Goal: Information Seeking & Learning: Learn about a topic

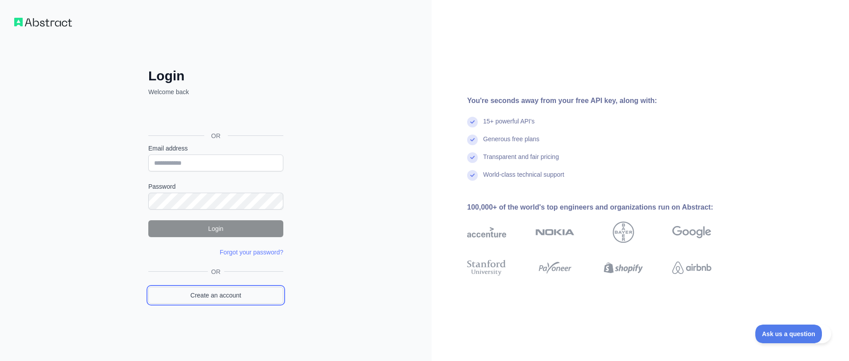
click at [251, 293] on link "Create an account" at bounding box center [215, 295] width 135 height 17
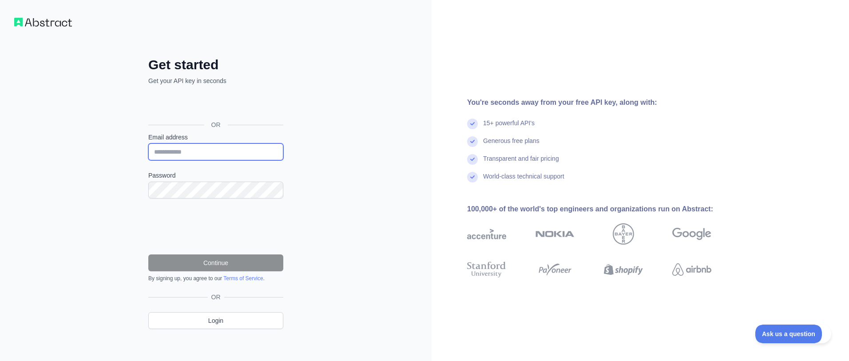
click at [240, 156] on input "Email address" at bounding box center [215, 151] width 135 height 17
type input "**********"
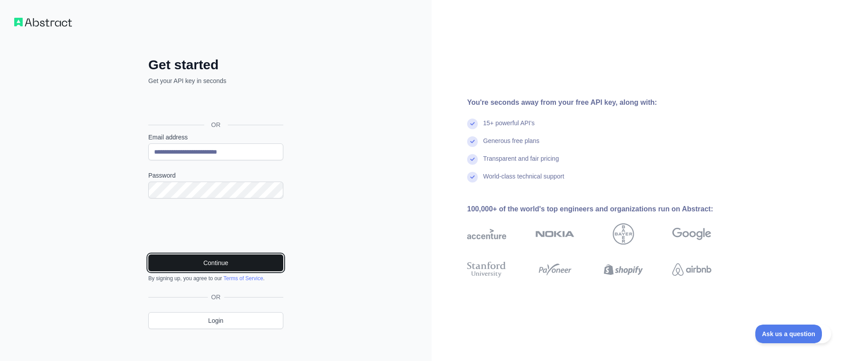
click at [257, 263] on button "Continue" at bounding box center [215, 263] width 135 height 17
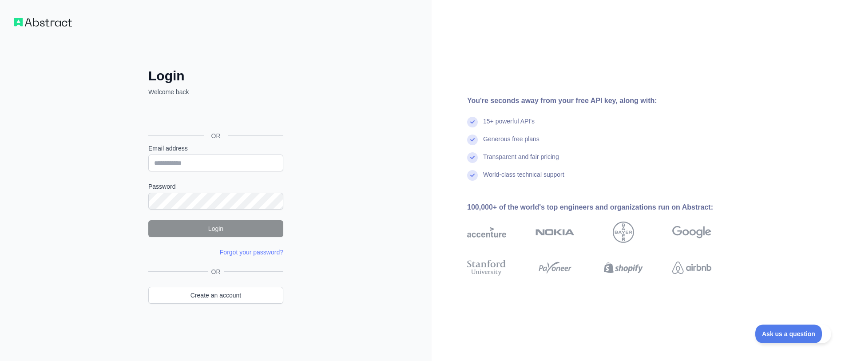
click at [225, 154] on div "Email address" at bounding box center [215, 158] width 135 height 28
click at [235, 167] on input "Email address" at bounding box center [215, 163] width 135 height 17
type input "*"
type input "**********"
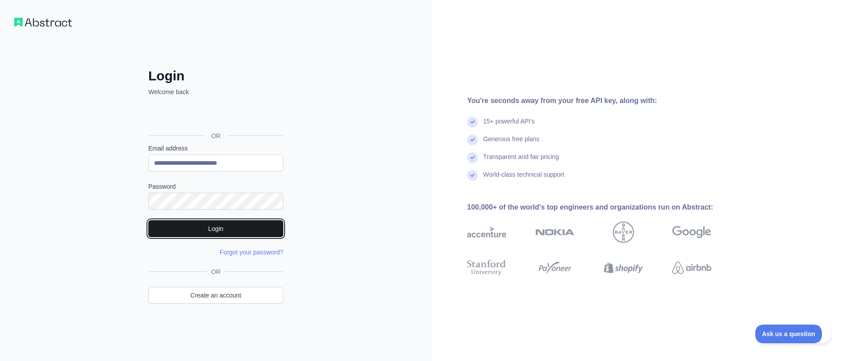
click at [240, 234] on button "Login" at bounding box center [215, 228] width 135 height 17
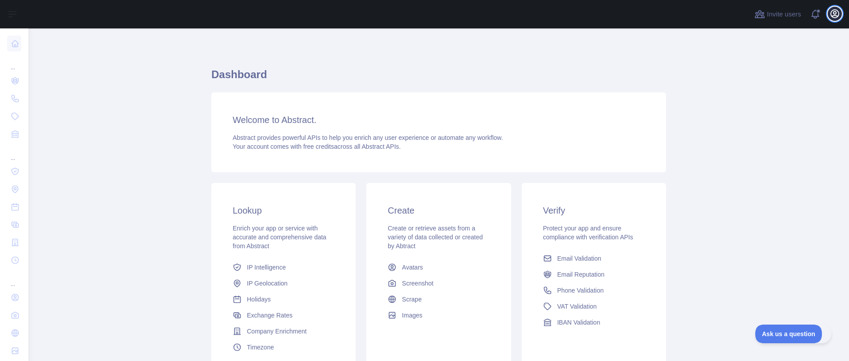
click at [831, 15] on icon "button" at bounding box center [835, 14] width 8 height 8
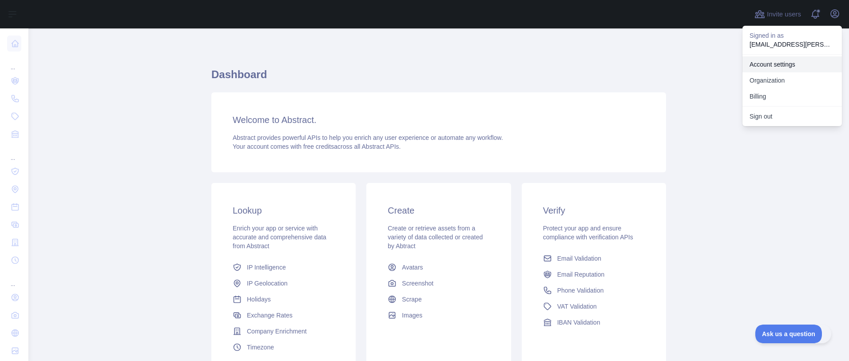
click at [798, 64] on link "Account settings" at bounding box center [792, 64] width 99 height 16
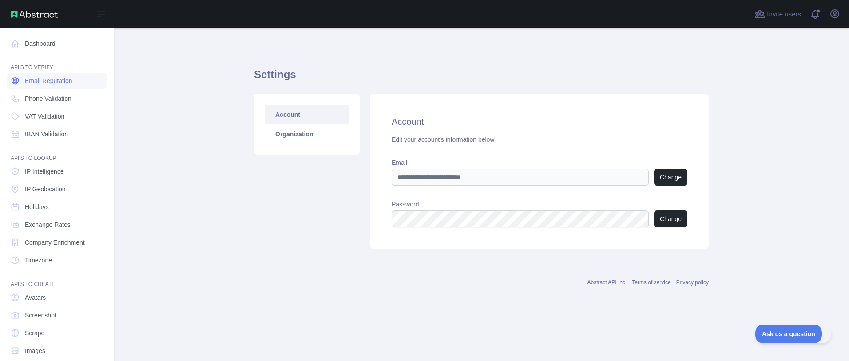
click at [78, 80] on link "Email Reputation" at bounding box center [56, 81] width 99 height 16
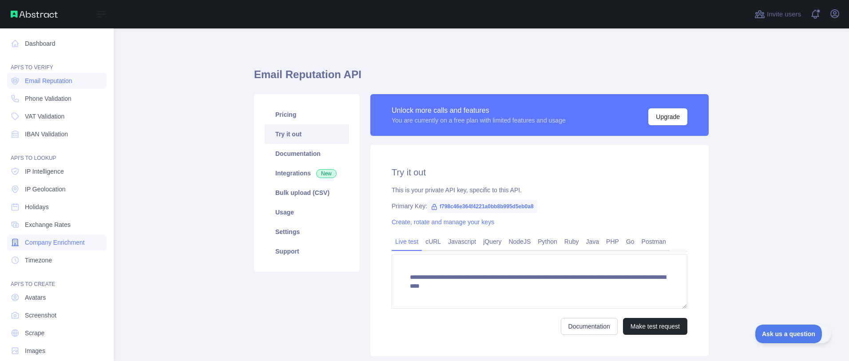
click at [72, 242] on span "Company Enrichment" at bounding box center [55, 242] width 60 height 9
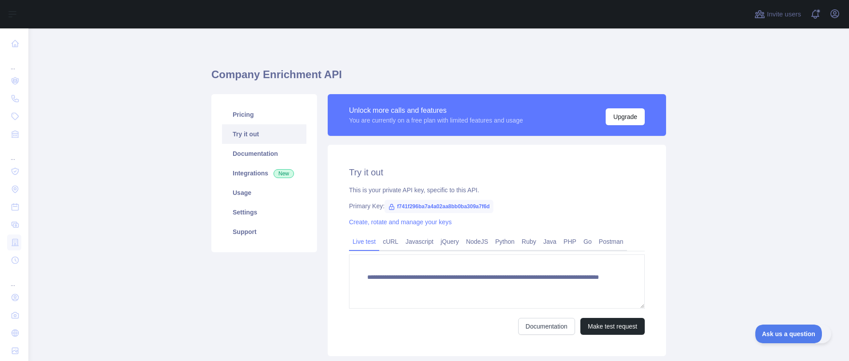
click at [428, 208] on span "f741f296ba7a4a02aa8bb0ba309a7f6d" at bounding box center [439, 206] width 109 height 13
click at [437, 205] on span "f741f296ba7a4a02aa8bb0ba309a7f6d" at bounding box center [439, 206] width 109 height 13
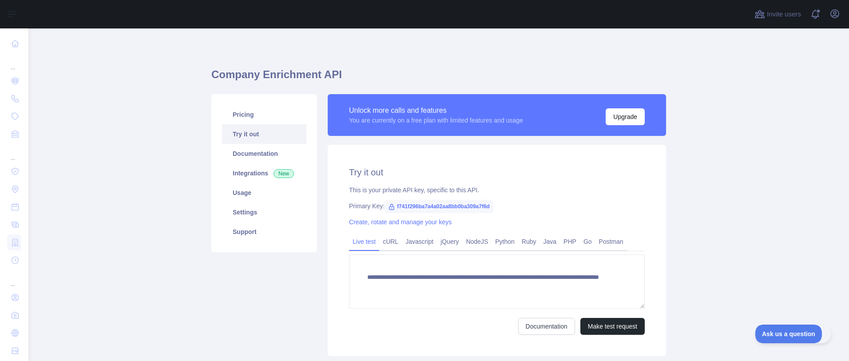
click at [437, 205] on span "f741f296ba7a4a02aa8bb0ba309a7f6d" at bounding box center [439, 206] width 109 height 13
copy span "f741f296ba7a4a02aa8bb0ba309a7f6d"
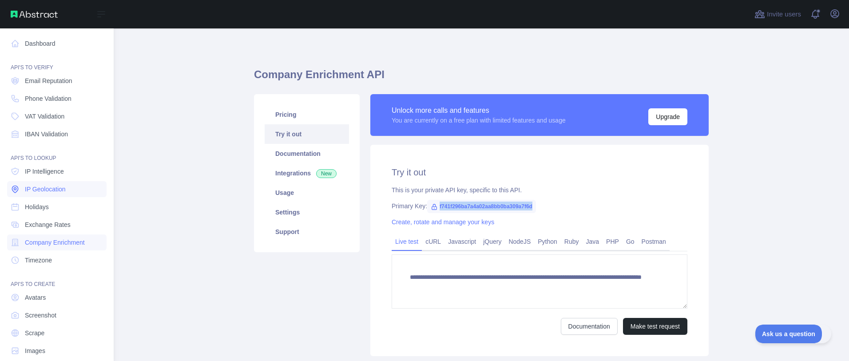
click at [51, 182] on link "IP Geolocation" at bounding box center [56, 189] width 99 height 16
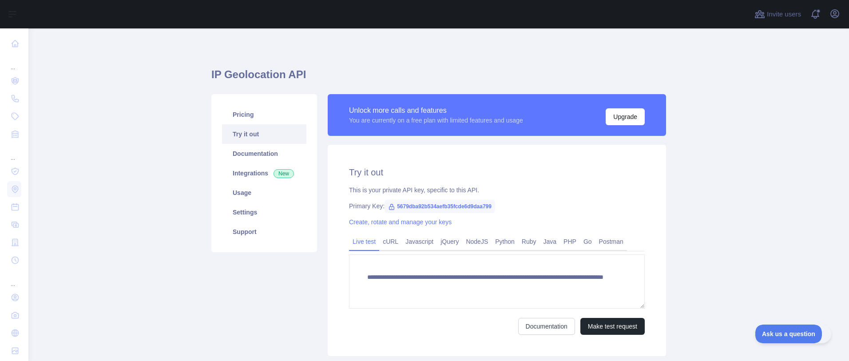
click at [441, 206] on span "5679dba92b534aefb35fcde6d9daa799" at bounding box center [440, 206] width 111 height 13
click at [438, 205] on span "5679dba92b534aefb35fcde6d9daa799" at bounding box center [440, 206] width 111 height 13
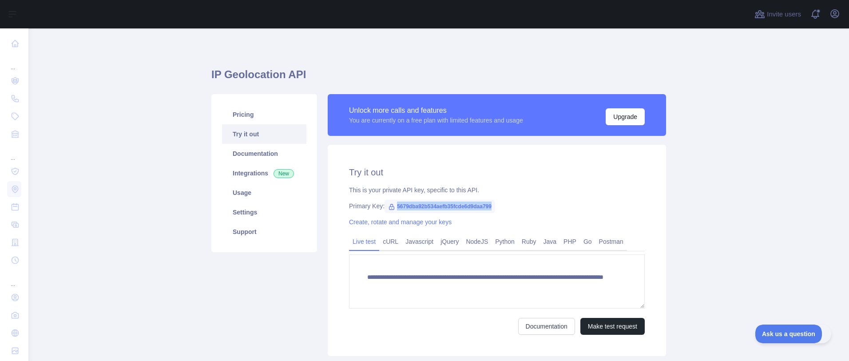
click at [438, 205] on span "5679dba92b534aefb35fcde6d9daa799" at bounding box center [440, 206] width 111 height 13
copy span "5679dba92b534aefb35fcde6d9daa799"
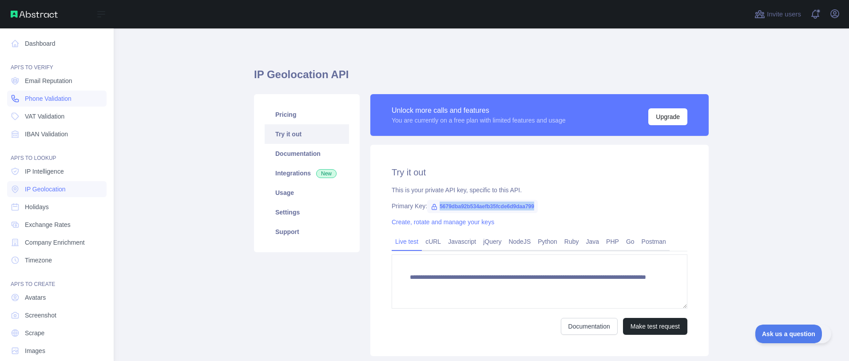
click at [68, 100] on span "Phone Validation" at bounding box center [48, 98] width 47 height 9
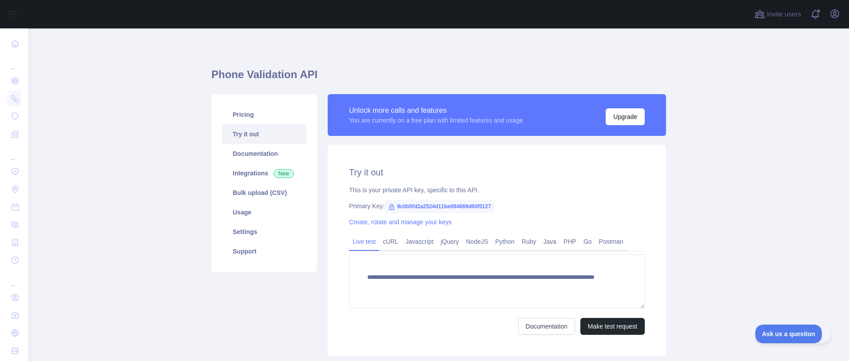
click at [448, 207] on span "9c0b5fd2a2524d11be064669d60f5127" at bounding box center [440, 206] width 110 height 13
click at [448, 208] on span "9c0b5fd2a2524d11be064669d60f5127" at bounding box center [440, 206] width 110 height 13
copy span "9c0b5fd2a2524d11be064669d60f5127"
